Goal: Task Accomplishment & Management: Manage account settings

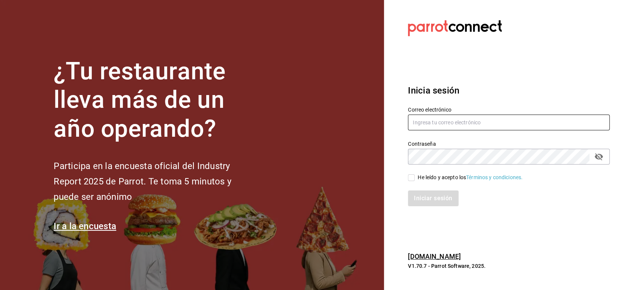
click at [444, 126] on input "text" at bounding box center [509, 122] width 202 height 16
paste input "[EMAIL_ADDRESS][DOMAIN_NAME]"
type input "[EMAIL_ADDRESS][DOMAIN_NAME]"
click at [413, 180] on input "He leído y acepto los Términos y condiciones." at bounding box center [411, 177] width 7 height 7
checkbox input "true"
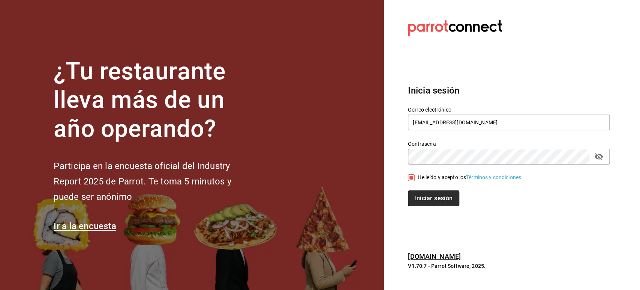
click at [418, 193] on button "Iniciar sesión" at bounding box center [433, 198] width 51 height 16
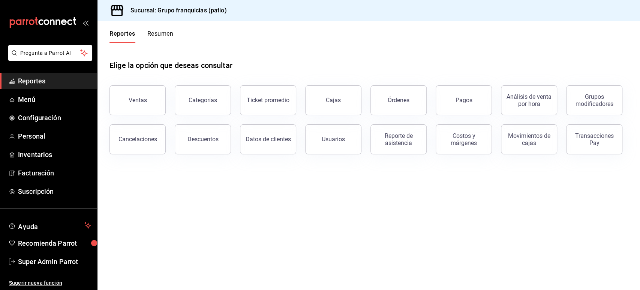
click at [290, 221] on main "Elige la opción que deseas consultar Ventas Categorías Ticket promedio Cajas Ór…" at bounding box center [369, 166] width 543 height 247
click at [37, 168] on span "Facturación" at bounding box center [54, 173] width 73 height 10
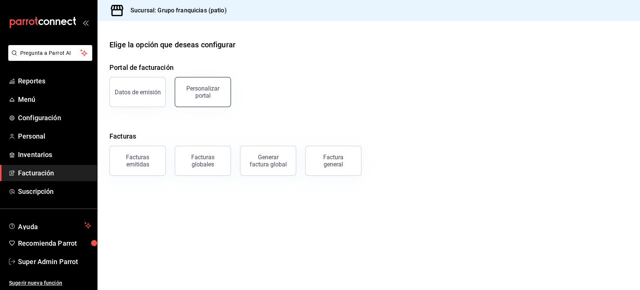
click at [203, 97] on div "Personalizar portal" at bounding box center [203, 92] width 47 height 14
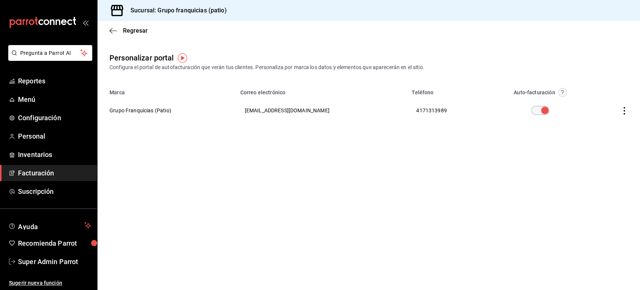
click at [282, 111] on th "[EMAIL_ADDRESS][DOMAIN_NAME]" at bounding box center [322, 110] width 172 height 27
click at [152, 109] on th "Grupo Franquicias (Patio)" at bounding box center [167, 110] width 138 height 27
click at [625, 111] on icon "button" at bounding box center [625, 111] width 2 height 8
click at [580, 103] on span "Editar" at bounding box center [575, 101] width 26 height 7
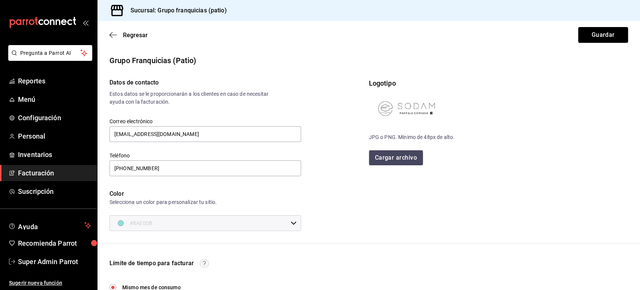
drag, startPoint x: 170, startPoint y: 132, endPoint x: 105, endPoint y: 137, distance: 64.8
click at [105, 137] on div "Correo electrónico [EMAIL_ADDRESS][DOMAIN_NAME]" at bounding box center [201, 126] width 201 height 34
drag, startPoint x: 149, startPoint y: 170, endPoint x: 103, endPoint y: 164, distance: 46.6
click at [103, 164] on div "Teléfono [PHONE_NUMBER]" at bounding box center [201, 160] width 201 height 34
